Goal: Information Seeking & Learning: Learn about a topic

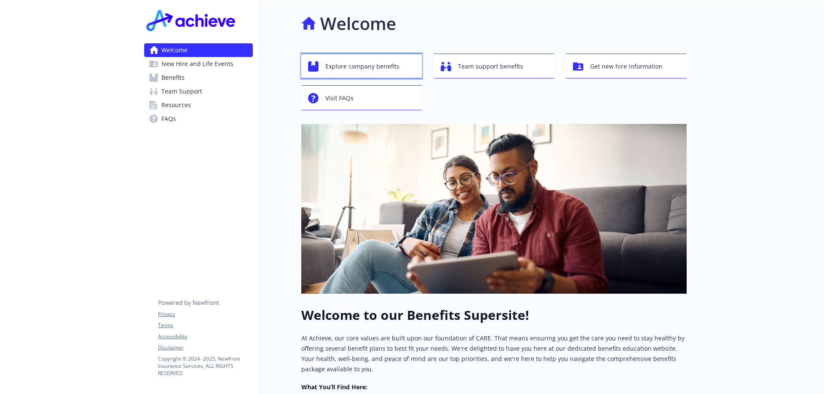
click at [386, 66] on span "Explore company benefits" at bounding box center [362, 66] width 74 height 16
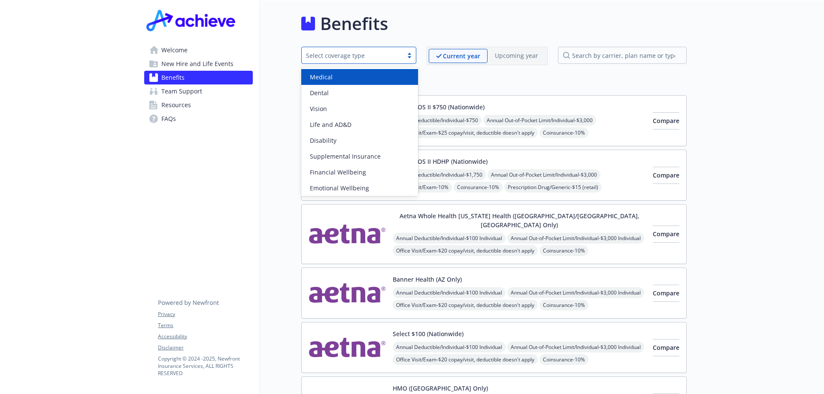
click at [367, 54] on div "Select coverage type" at bounding box center [352, 55] width 93 height 9
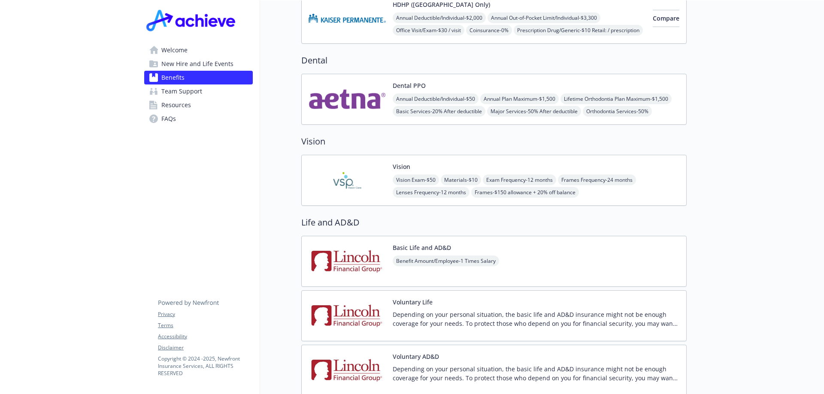
scroll to position [95, 0]
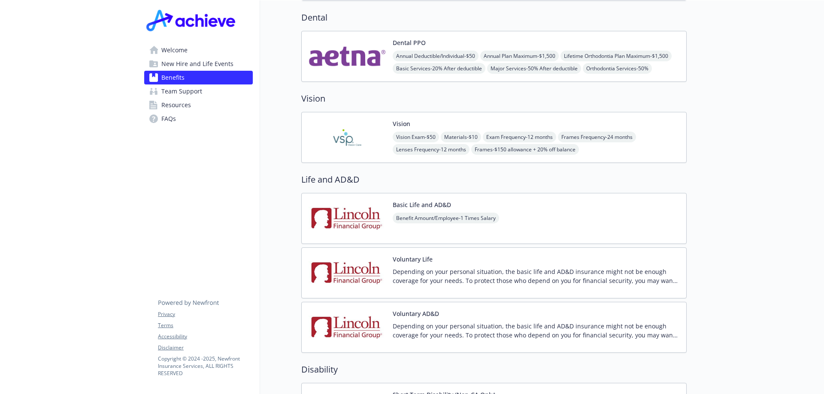
click at [446, 223] on div "Benefit Amount/Employee - 1 Times Salary" at bounding box center [445, 225] width 106 height 24
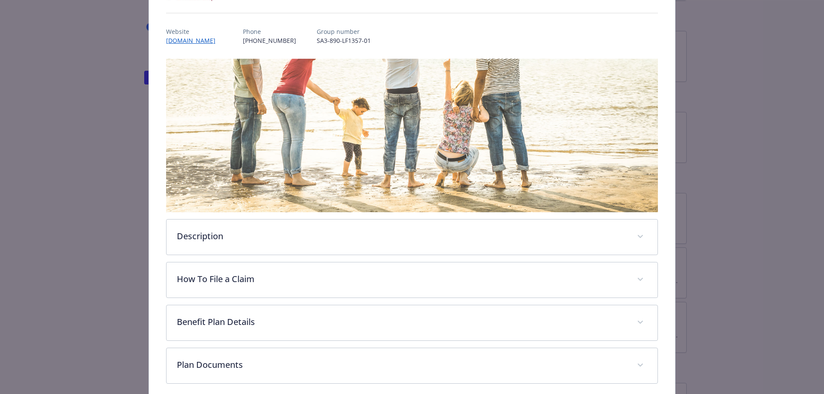
scroll to position [123, 0]
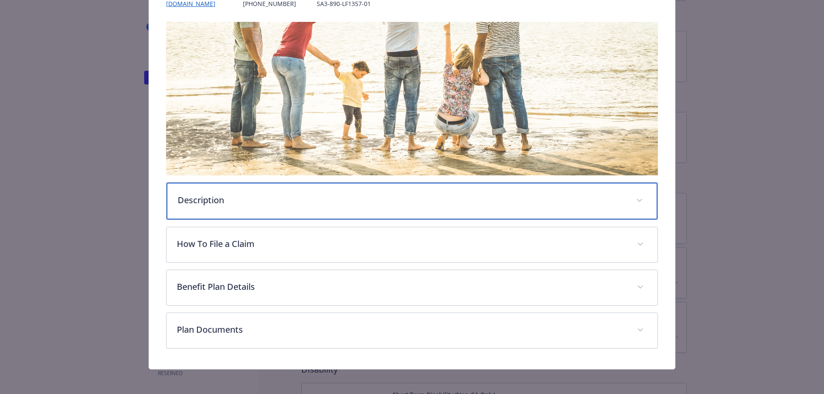
click at [287, 205] on div "Description" at bounding box center [411, 201] width 491 height 37
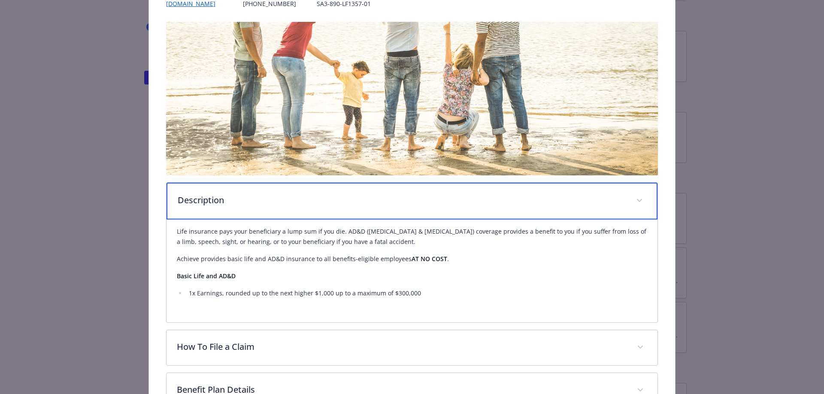
click at [331, 202] on p "Description" at bounding box center [402, 200] width 448 height 13
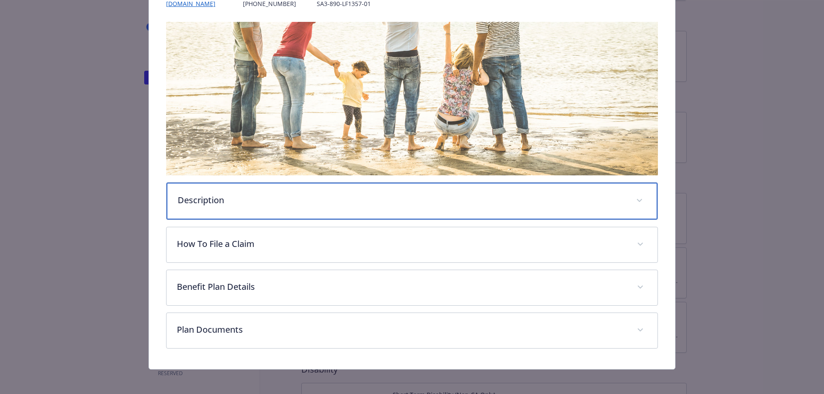
click at [319, 203] on p "Description" at bounding box center [402, 200] width 448 height 13
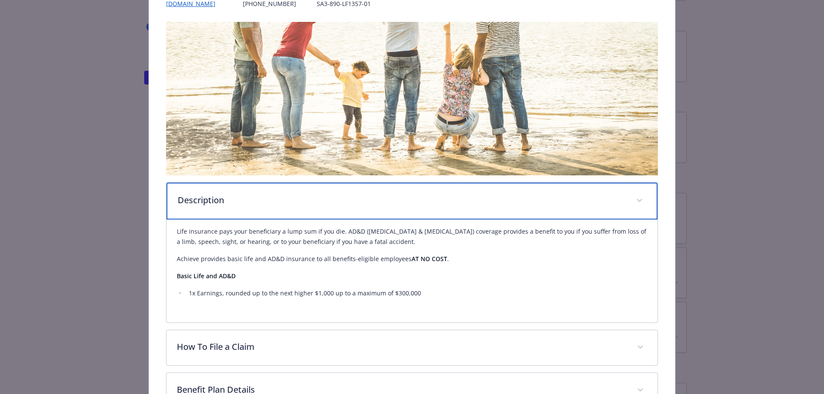
click at [319, 203] on p "Description" at bounding box center [402, 200] width 448 height 13
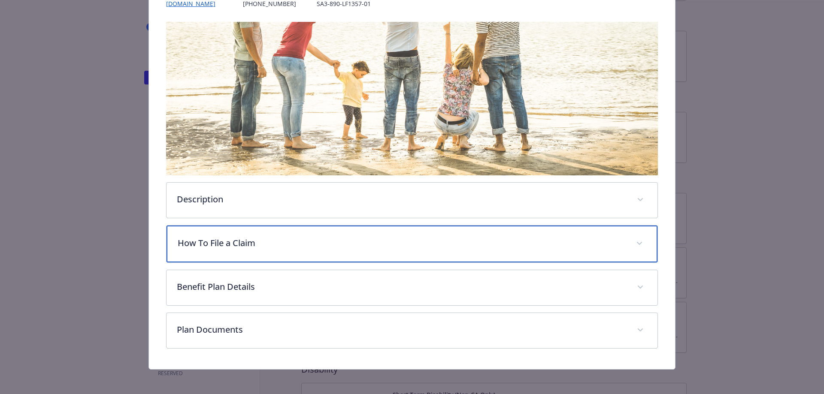
click at [303, 241] on p "How To File a Claim" at bounding box center [402, 243] width 448 height 13
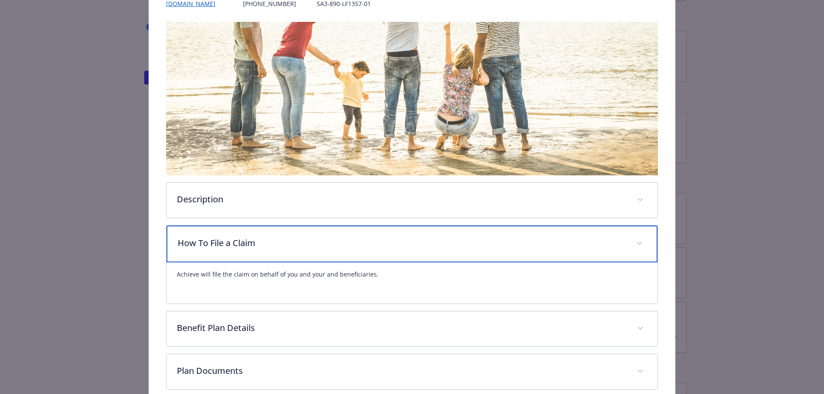
click at [303, 241] on p "How To File a Claim" at bounding box center [402, 243] width 448 height 13
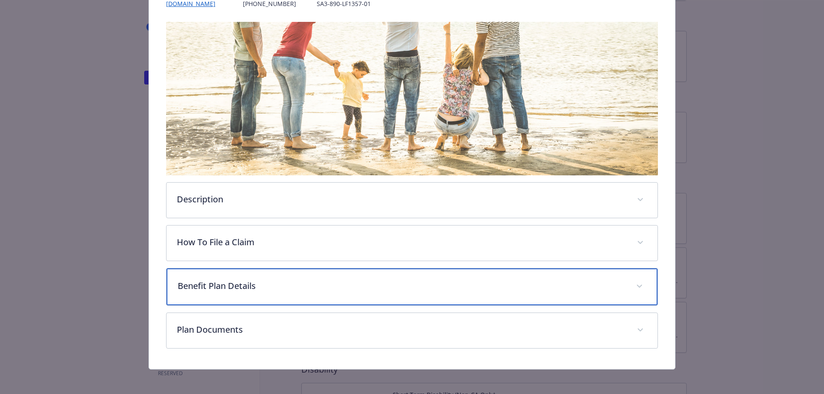
click at [291, 275] on div "Benefit Plan Details" at bounding box center [411, 287] width 491 height 37
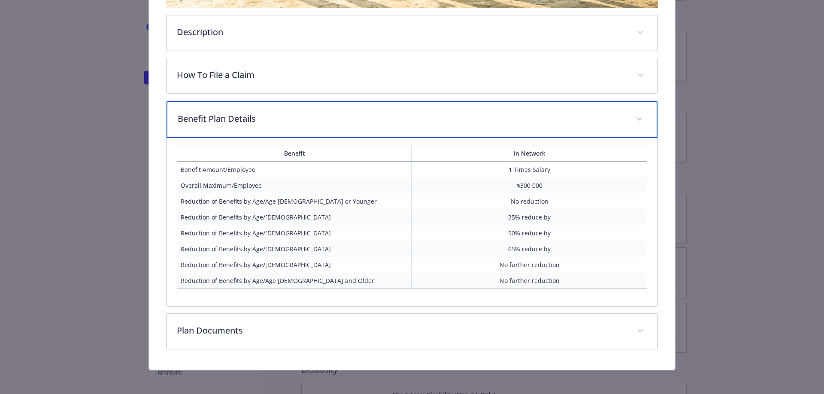
scroll to position [293, 0]
